Goal: Task Accomplishment & Management: Use online tool/utility

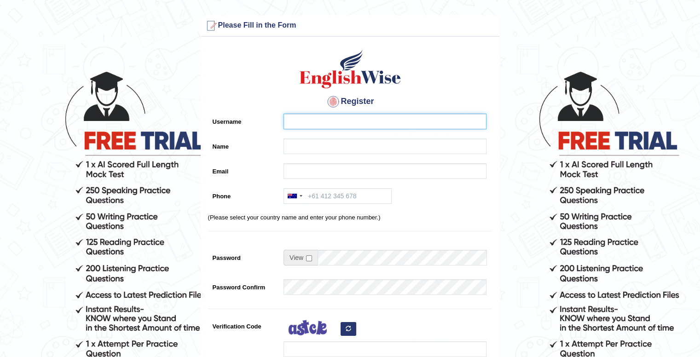
click at [339, 116] on input "Username" at bounding box center [384, 122] width 203 height 16
type input "umiddhakal"
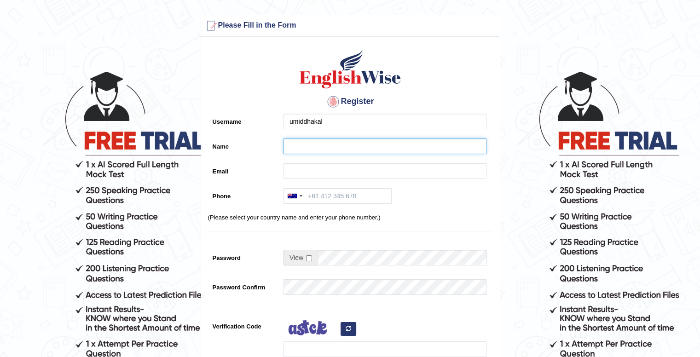
click at [341, 144] on input "Name" at bounding box center [384, 146] width 203 height 16
type input "[PERSON_NAME]"
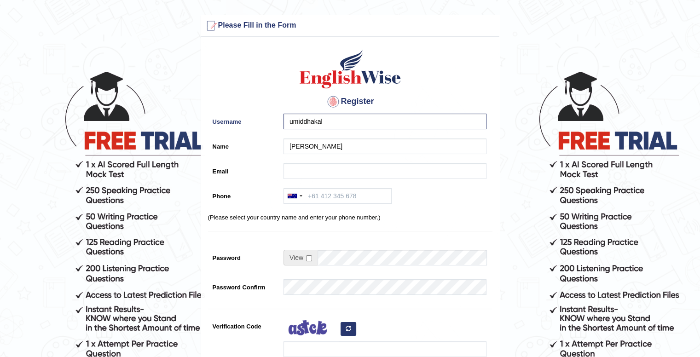
type input "umidxdhakal@gmail.com"
type input "+61451252060"
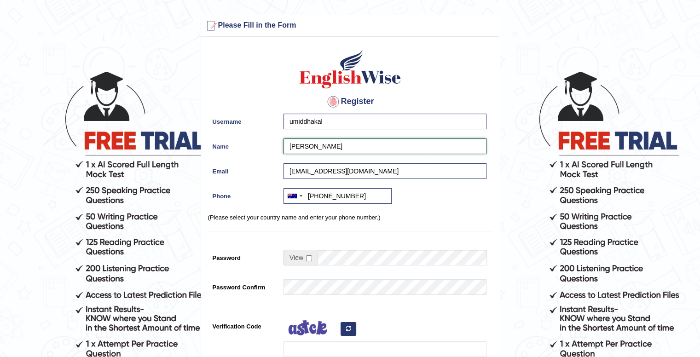
scroll to position [112, 0]
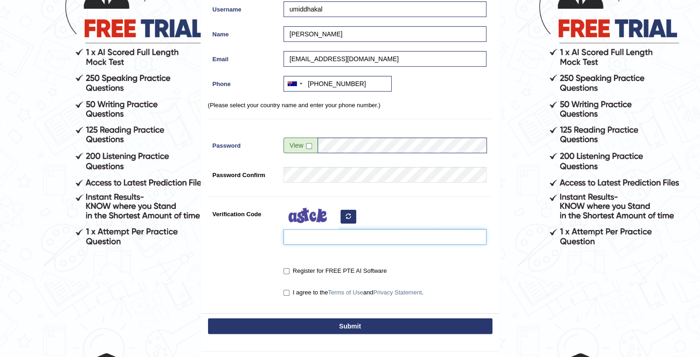
click at [394, 236] on input "Verification Code" at bounding box center [384, 237] width 203 height 16
type input "dusufig"
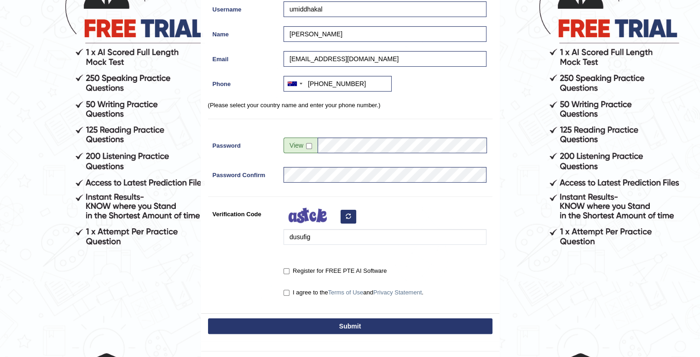
click at [294, 274] on label "Register for FREE PTE AI Software" at bounding box center [334, 270] width 103 height 9
click at [289, 274] on input "Register for FREE PTE AI Software" at bounding box center [286, 271] width 6 height 6
checkbox input "true"
click at [290, 300] on div "I agree to the Terms of Use and Privacy Statement ." at bounding box center [383, 293] width 208 height 17
click at [285, 290] on input "I agree to the Terms of Use and Privacy Statement ." at bounding box center [286, 293] width 6 height 6
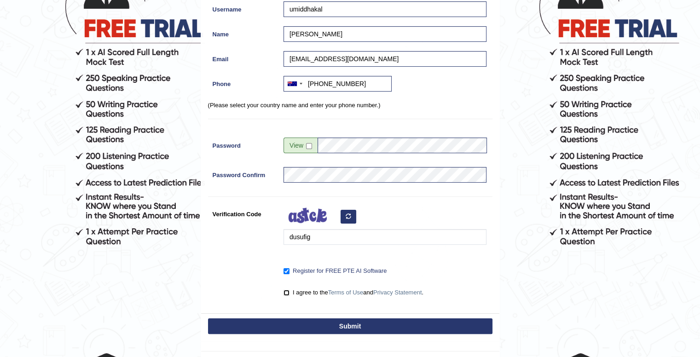
checkbox input "true"
click at [295, 318] on button "Submit" at bounding box center [350, 326] width 284 height 16
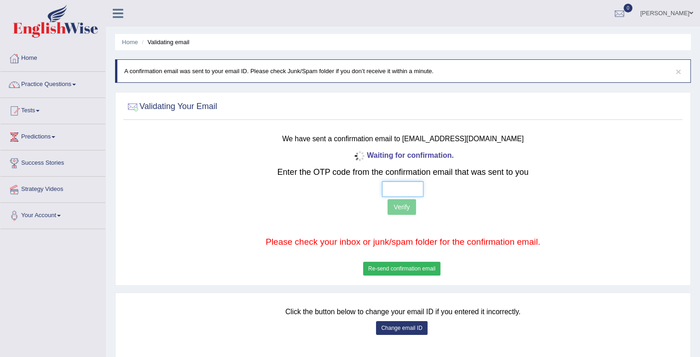
click at [414, 190] on input "text" at bounding box center [402, 189] width 41 height 16
type input "9 2 8 1"
click at [399, 203] on button "Verify" at bounding box center [401, 207] width 28 height 16
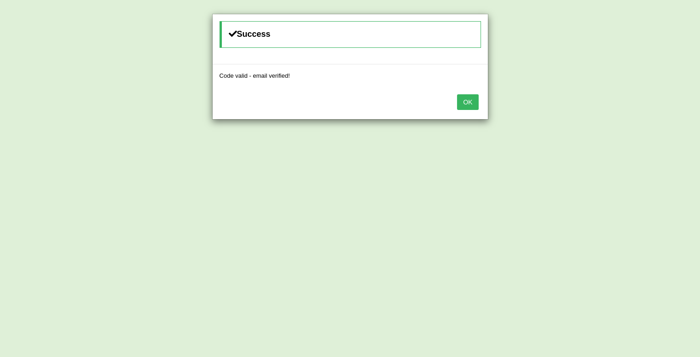
click at [467, 94] on button "OK" at bounding box center [467, 102] width 21 height 16
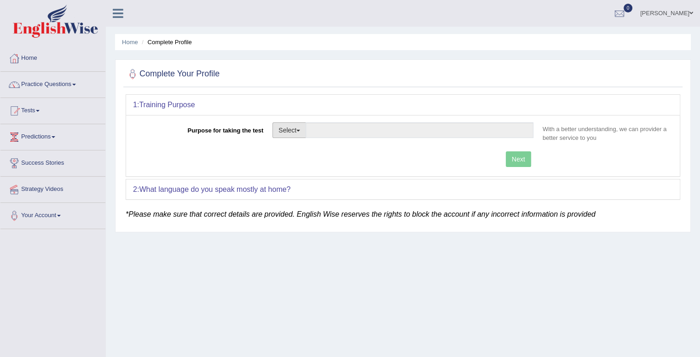
click at [289, 131] on button "Select" at bounding box center [289, 130] width 34 height 16
click at [322, 153] on link "Student Visa" at bounding box center [314, 150] width 82 height 12
type input "Student Visa"
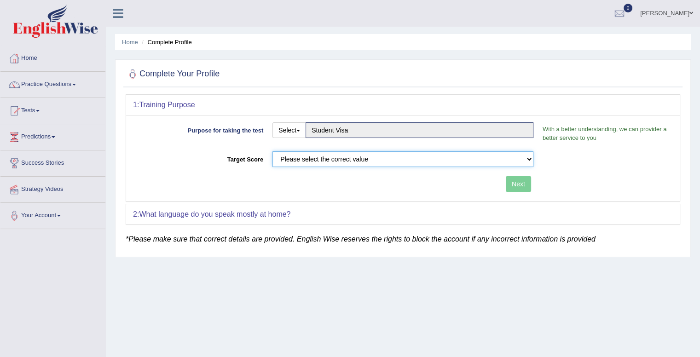
click at [453, 162] on select "Please select the correct value 50 (6 bands) 58 (6.5 bands) 65 (7 bands) 79 (8 …" at bounding box center [402, 159] width 261 height 16
select select "79"
click at [272, 151] on select "Please select the correct value 50 (6 bands) 58 (6.5 bands) 65 (7 bands) 79 (8 …" at bounding box center [402, 159] width 261 height 16
click at [516, 189] on button "Next" at bounding box center [518, 184] width 25 height 16
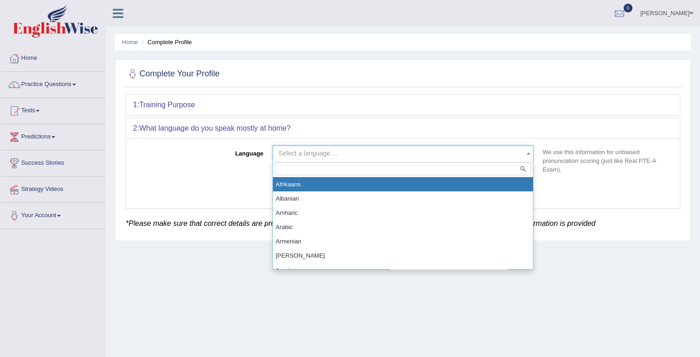
click at [460, 152] on span "Select a language ..." at bounding box center [399, 153] width 243 height 9
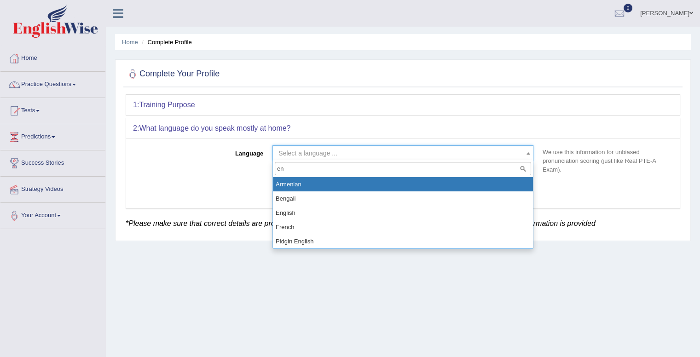
type input "eng"
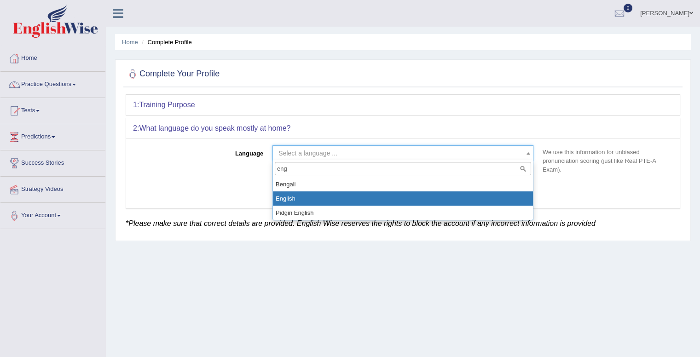
select select "English"
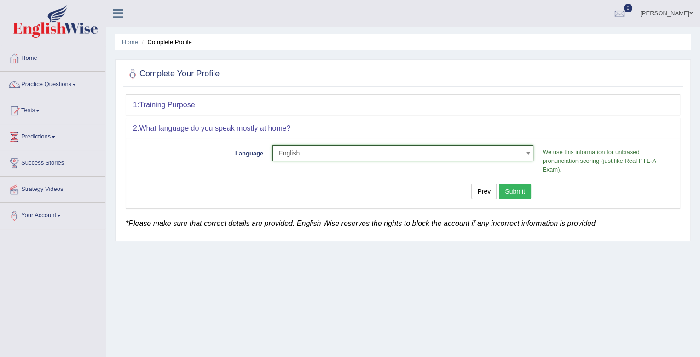
click at [523, 186] on button "Submit" at bounding box center [515, 192] width 32 height 16
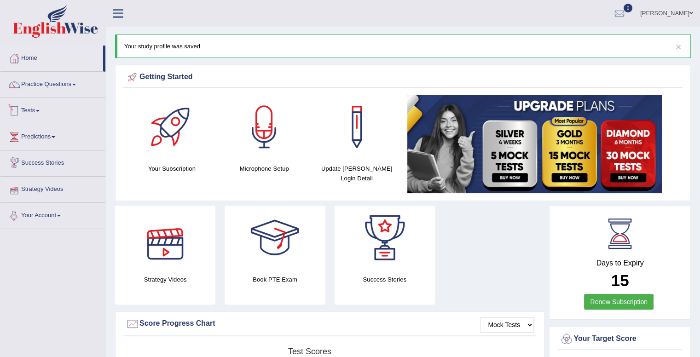
click at [31, 113] on link "Tests" at bounding box center [52, 109] width 105 height 23
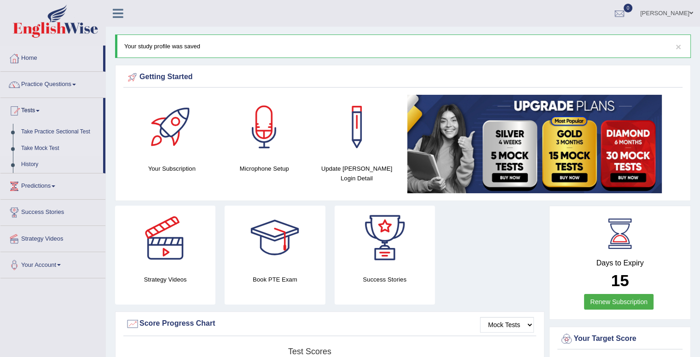
click at [43, 148] on link "Take Mock Test" at bounding box center [60, 148] width 86 height 17
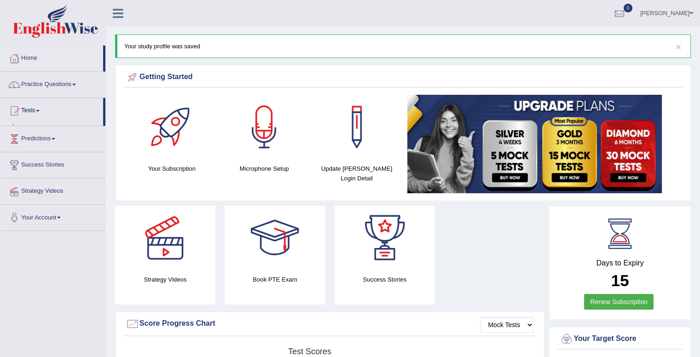
click at [43, 148] on link "Predictions" at bounding box center [52, 137] width 105 height 23
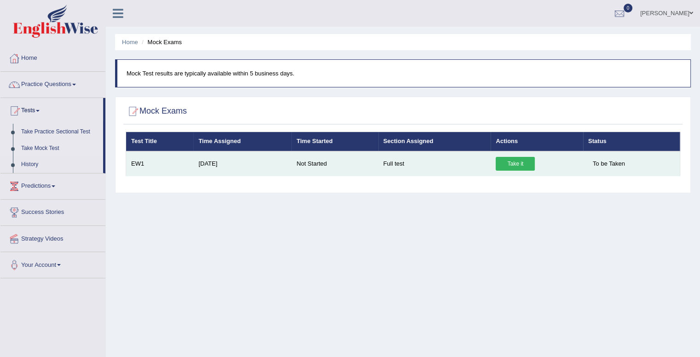
click at [513, 166] on link "Take it" at bounding box center [515, 164] width 39 height 14
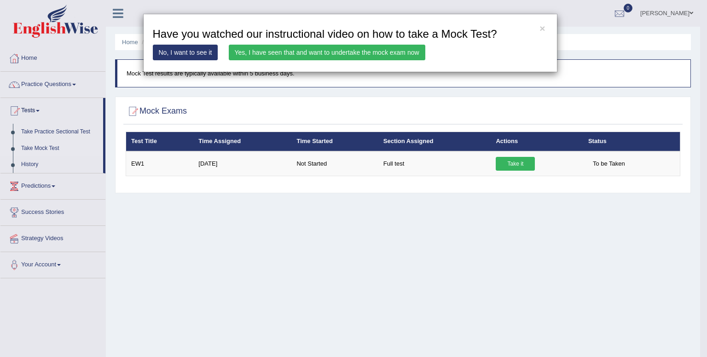
click at [274, 55] on link "Yes, I have seen that and want to undertake the mock exam now" at bounding box center [327, 53] width 196 height 16
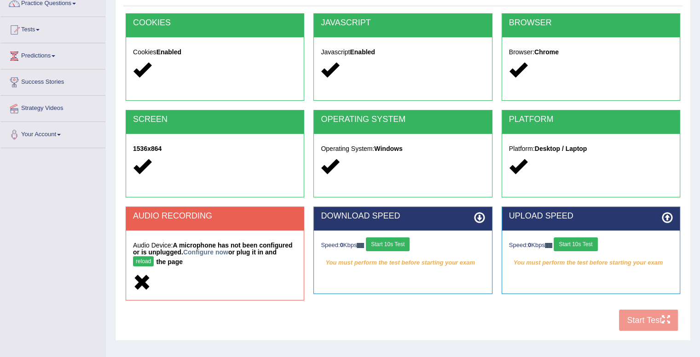
scroll to position [112, 0]
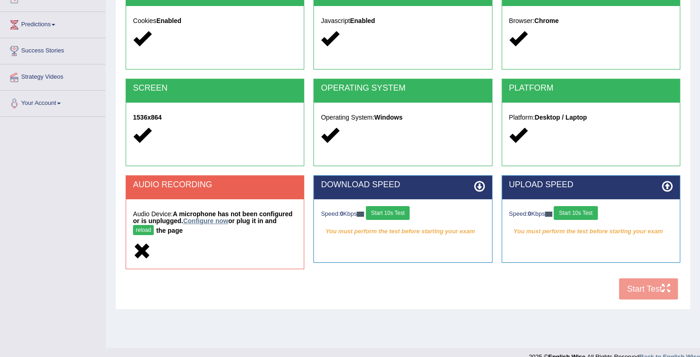
click at [222, 220] on link "Configure now" at bounding box center [205, 220] width 45 height 7
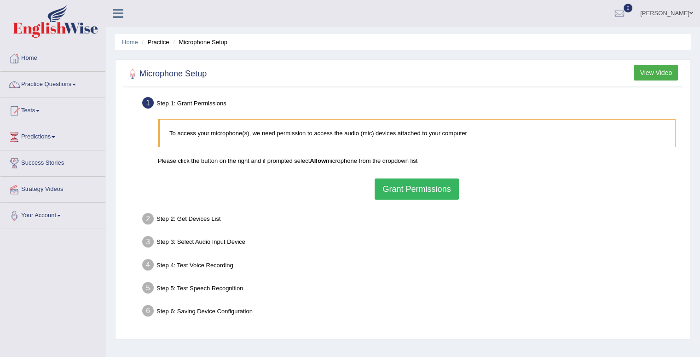
click at [394, 193] on button "Grant Permissions" at bounding box center [417, 189] width 84 height 21
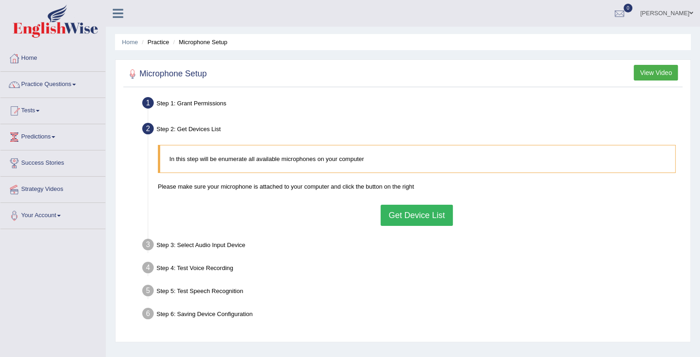
click at [416, 212] on button "Get Device List" at bounding box center [417, 215] width 72 height 21
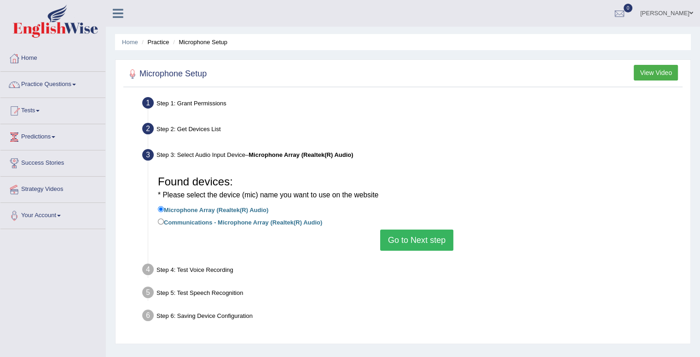
click at [409, 232] on button "Go to Next step" at bounding box center [416, 240] width 73 height 21
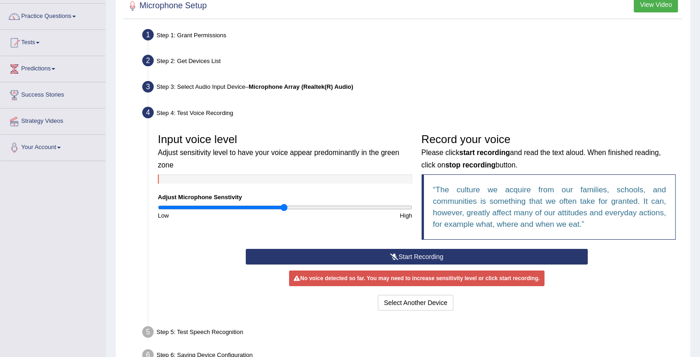
scroll to position [71, 0]
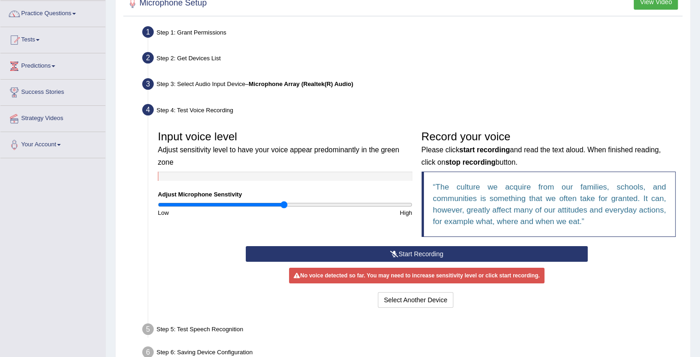
click at [390, 252] on icon at bounding box center [394, 254] width 8 height 6
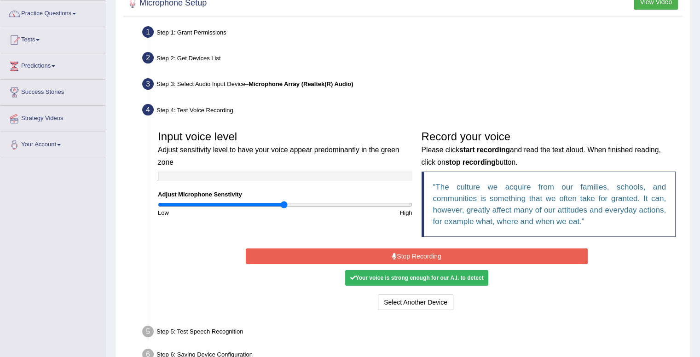
click at [389, 252] on button "Stop Recording" at bounding box center [417, 256] width 342 height 16
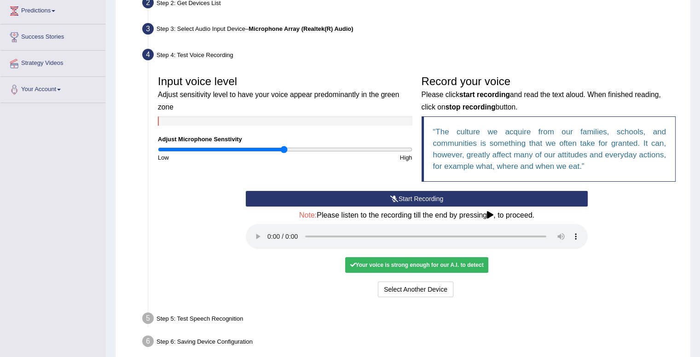
scroll to position [168, 0]
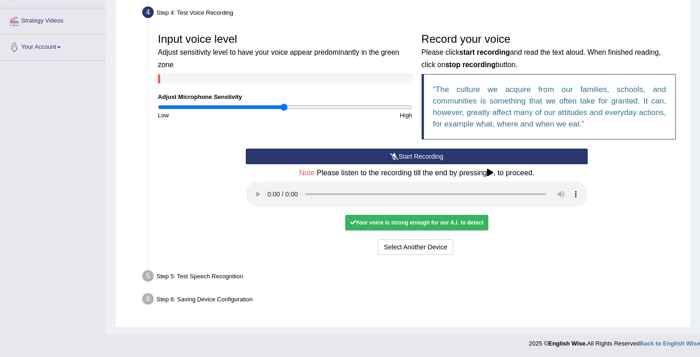
click at [386, 221] on div "Your voice is strong enough for our A.I. to detect" at bounding box center [416, 223] width 143 height 16
click at [476, 225] on div "Your voice is strong enough for our A.I. to detect" at bounding box center [416, 223] width 143 height 16
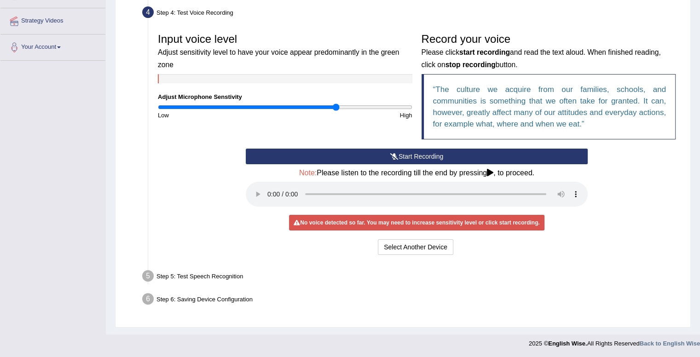
drag, startPoint x: 284, startPoint y: 108, endPoint x: 337, endPoint y: 116, distance: 53.6
click at [337, 111] on input "range" at bounding box center [285, 107] width 254 height 7
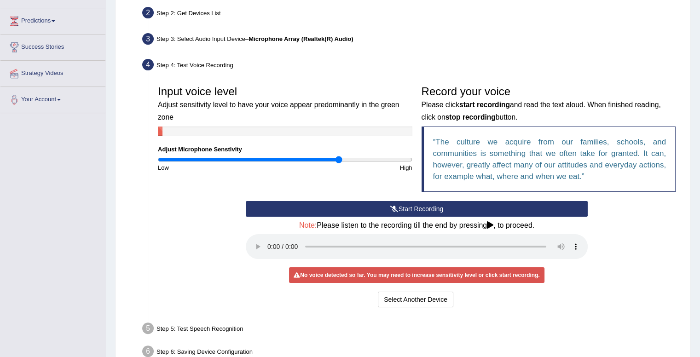
scroll to position [104, 0]
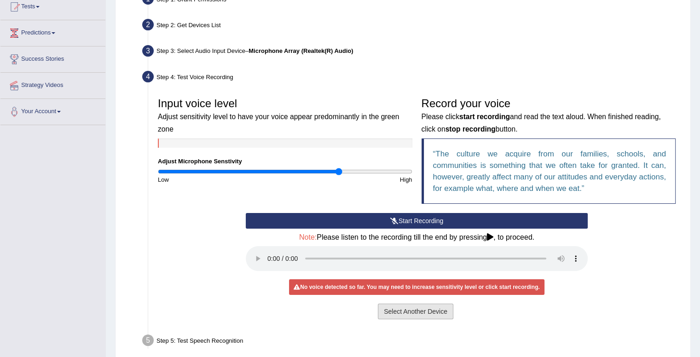
click at [417, 311] on button "Select Another Device" at bounding box center [415, 312] width 75 height 16
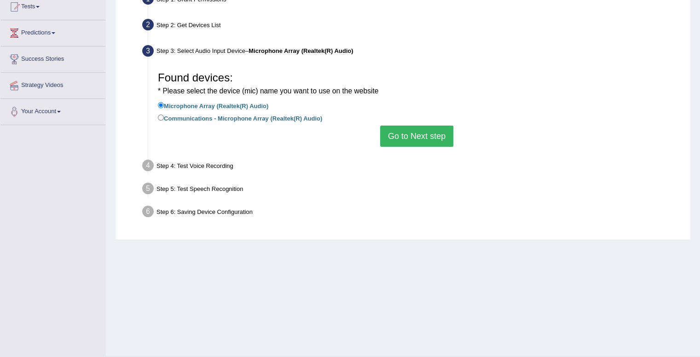
click at [443, 126] on button "Go to Next step" at bounding box center [416, 136] width 73 height 21
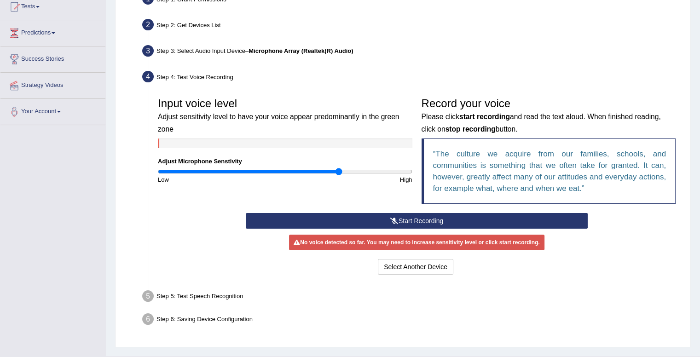
click at [427, 219] on button "Start Recording" at bounding box center [417, 221] width 342 height 16
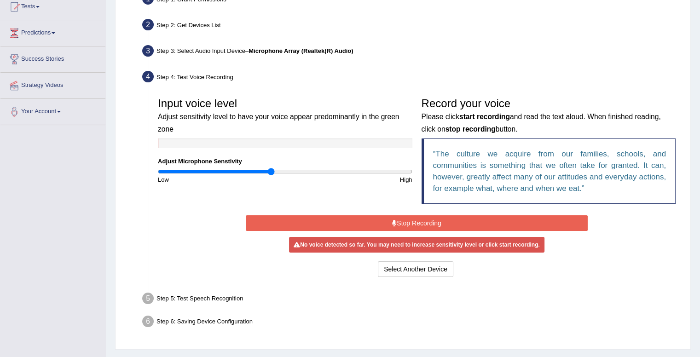
drag, startPoint x: 338, startPoint y: 173, endPoint x: 271, endPoint y: 174, distance: 67.6
type input "0.9"
click at [271, 174] on input "range" at bounding box center [285, 171] width 254 height 7
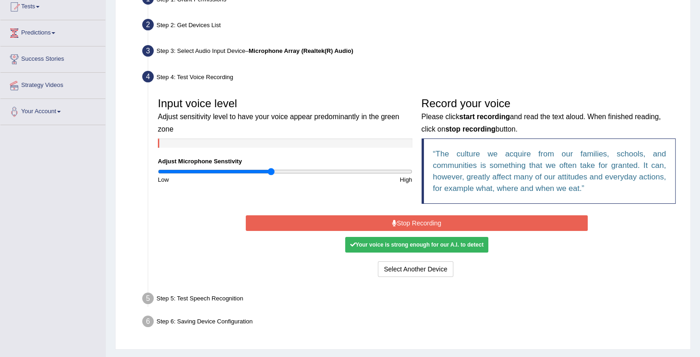
click at [411, 219] on button "Stop Recording" at bounding box center [417, 223] width 342 height 16
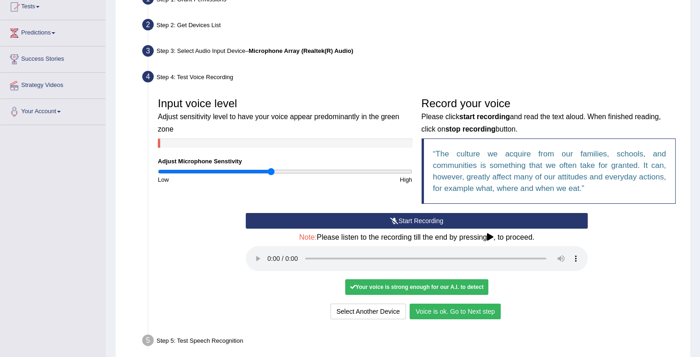
click at [446, 313] on button "Voice is ok. Go to Next step" at bounding box center [454, 312] width 91 height 16
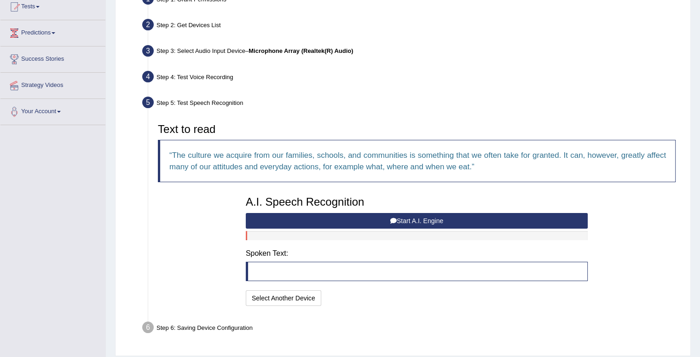
scroll to position [132, 0]
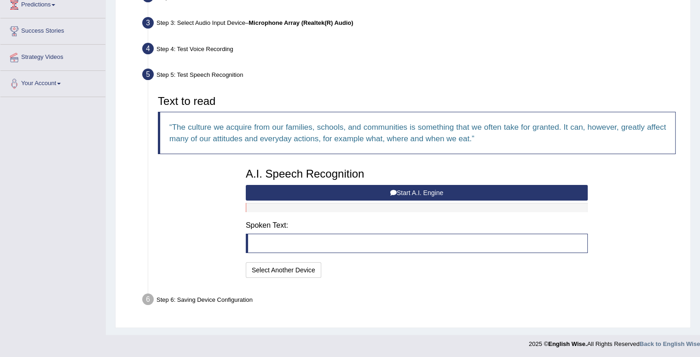
click at [293, 238] on blockquote at bounding box center [417, 243] width 342 height 19
click at [392, 185] on button "Start A.I. Engine" at bounding box center [417, 193] width 342 height 16
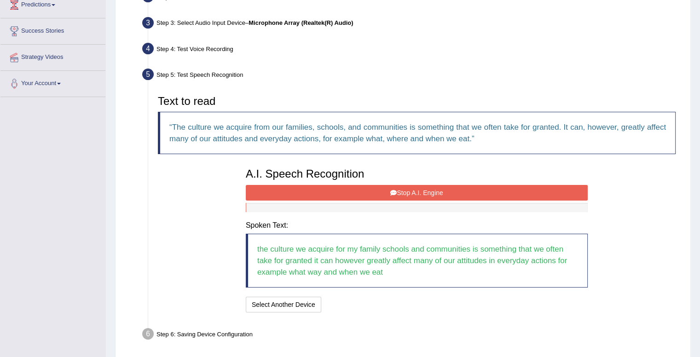
click at [383, 194] on button "Stop A.I. Engine" at bounding box center [417, 193] width 342 height 16
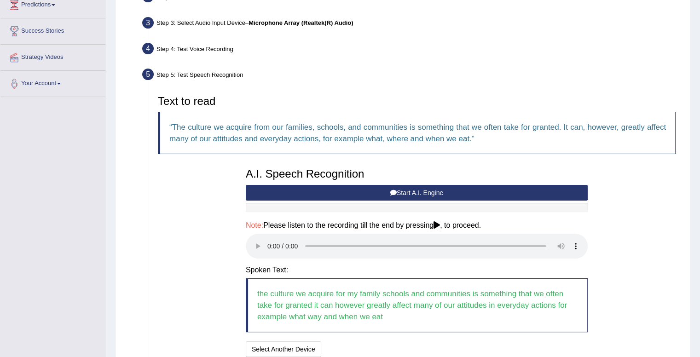
scroll to position [211, 0]
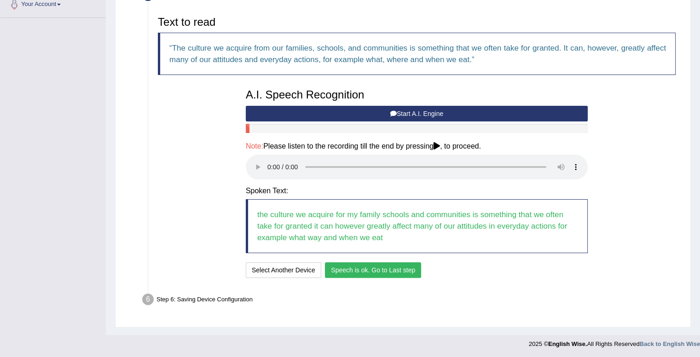
click at [369, 271] on button "Speech is ok. Go to Last step" at bounding box center [373, 270] width 96 height 16
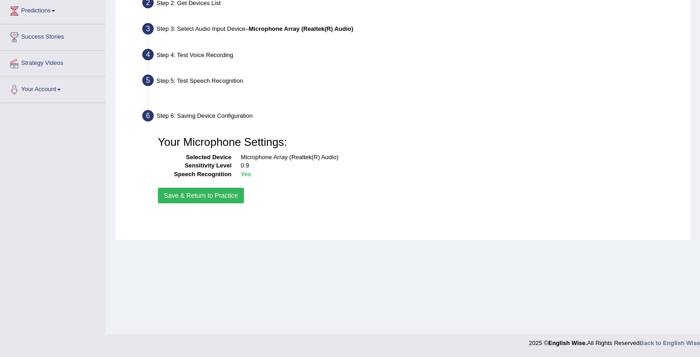
scroll to position [126, 0]
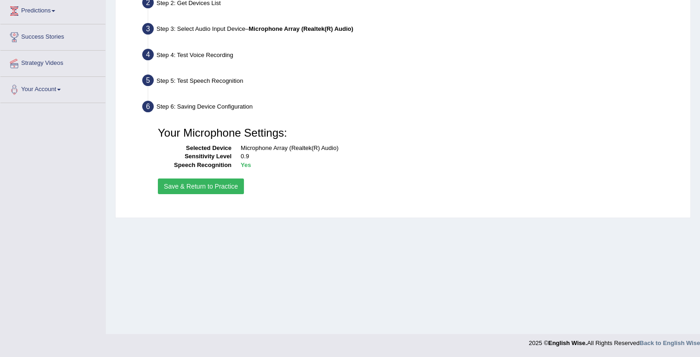
click at [201, 191] on div "Your Microphone Settings: Selected Device Microphone Array (Realtek(R) Audio) S…" at bounding box center [416, 159] width 527 height 83
click at [201, 191] on button "Save & Return to Practice" at bounding box center [201, 187] width 86 height 16
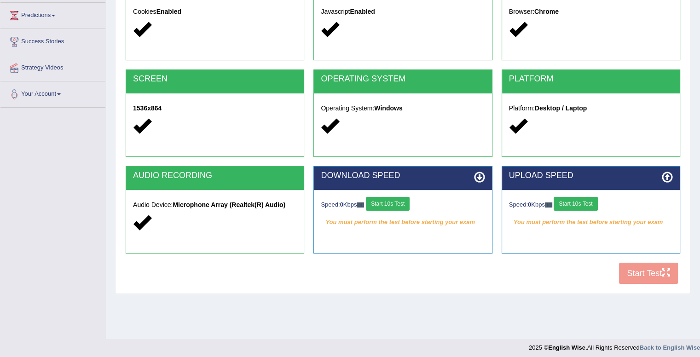
scroll to position [121, 0]
click at [402, 207] on button "Start 10s Test" at bounding box center [388, 204] width 44 height 14
click at [587, 207] on button "Start 10s Test" at bounding box center [576, 204] width 44 height 14
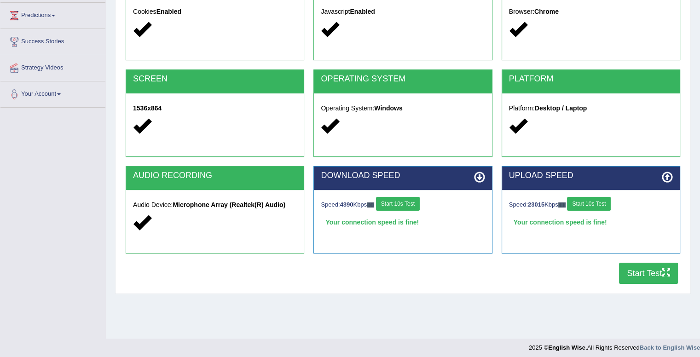
click at [652, 277] on button "Start Test" at bounding box center [648, 273] width 59 height 21
